Goal: Transaction & Acquisition: Download file/media

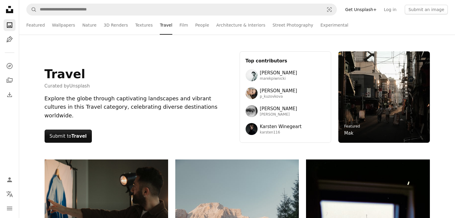
scroll to position [340, 0]
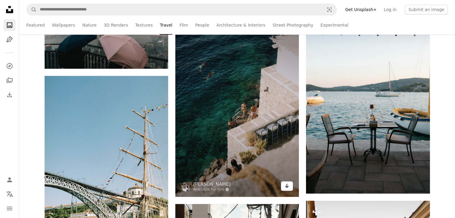
click at [287, 187] on icon "Download" at bounding box center [287, 186] width 4 height 4
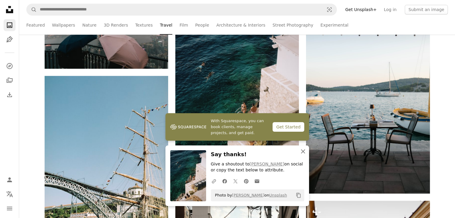
click at [303, 152] on icon "An X shape" at bounding box center [302, 151] width 7 height 7
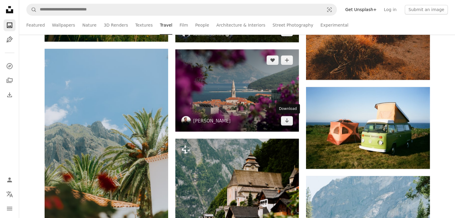
scroll to position [1032, 0]
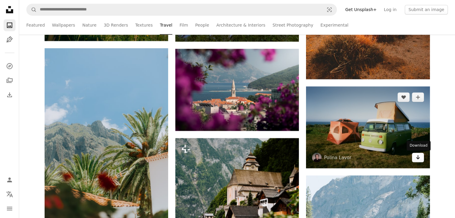
click at [416, 157] on icon "Download" at bounding box center [417, 157] width 4 height 4
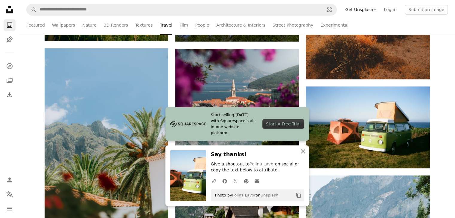
click at [302, 149] on icon "An X shape" at bounding box center [302, 151] width 7 height 7
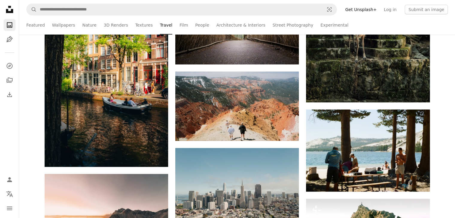
scroll to position [1507, 0]
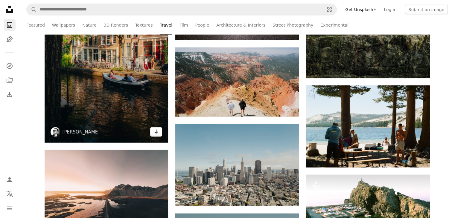
click at [157, 131] on icon "Arrow pointing down" at bounding box center [156, 131] width 5 height 7
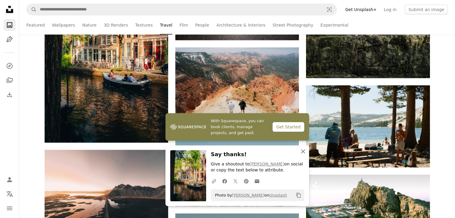
click at [302, 150] on icon "An X shape" at bounding box center [302, 151] width 7 height 7
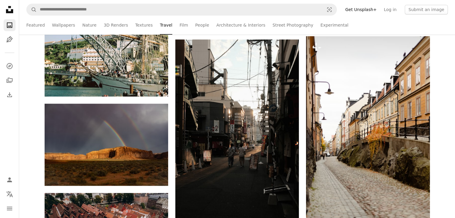
scroll to position [458, 0]
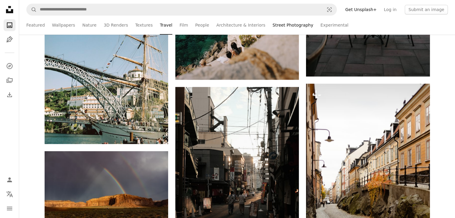
click at [272, 24] on link "Street Photography" at bounding box center [292, 25] width 41 height 19
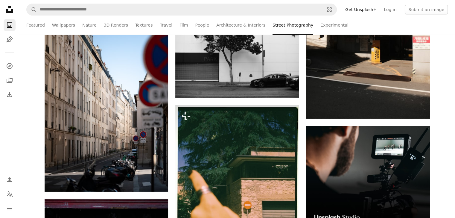
scroll to position [2326, 0]
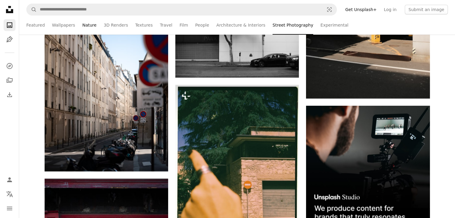
click at [84, 24] on link "Nature" at bounding box center [89, 25] width 14 height 19
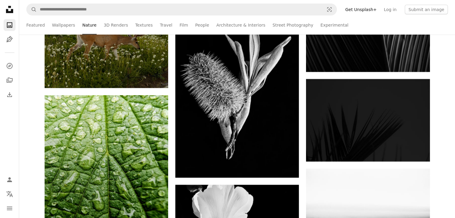
scroll to position [1737, 0]
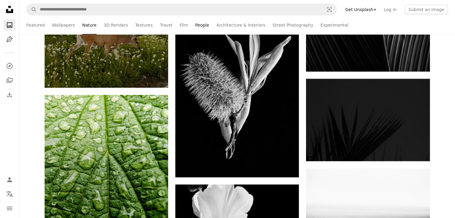
click at [195, 25] on link "People" at bounding box center [202, 25] width 14 height 19
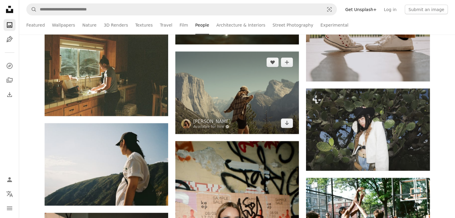
scroll to position [1316, 0]
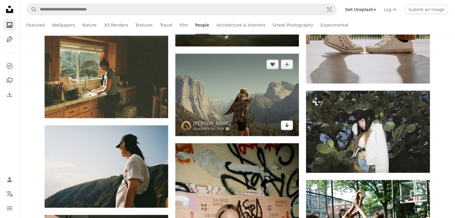
click at [285, 126] on icon "Arrow pointing down" at bounding box center [286, 125] width 5 height 7
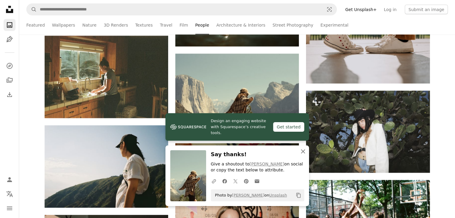
click at [304, 150] on icon "button" at bounding box center [303, 151] width 4 height 4
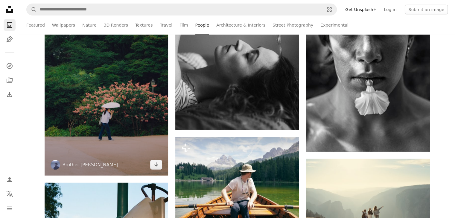
scroll to position [1749, 0]
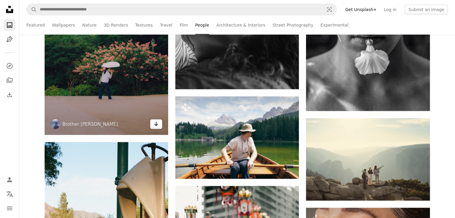
click at [157, 126] on icon "Arrow pointing down" at bounding box center [156, 123] width 5 height 7
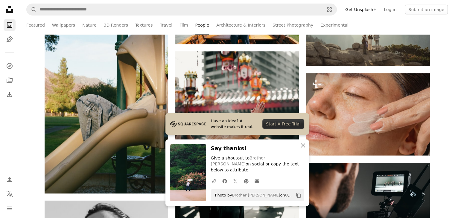
scroll to position [1886, 0]
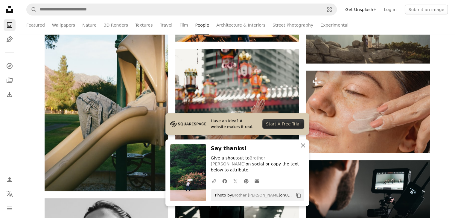
click at [300, 149] on icon "An X shape" at bounding box center [302, 145] width 7 height 7
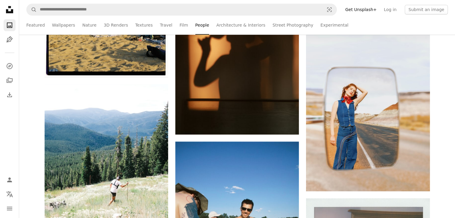
scroll to position [3076, 0]
